Goal: Communication & Community: Answer question/provide support

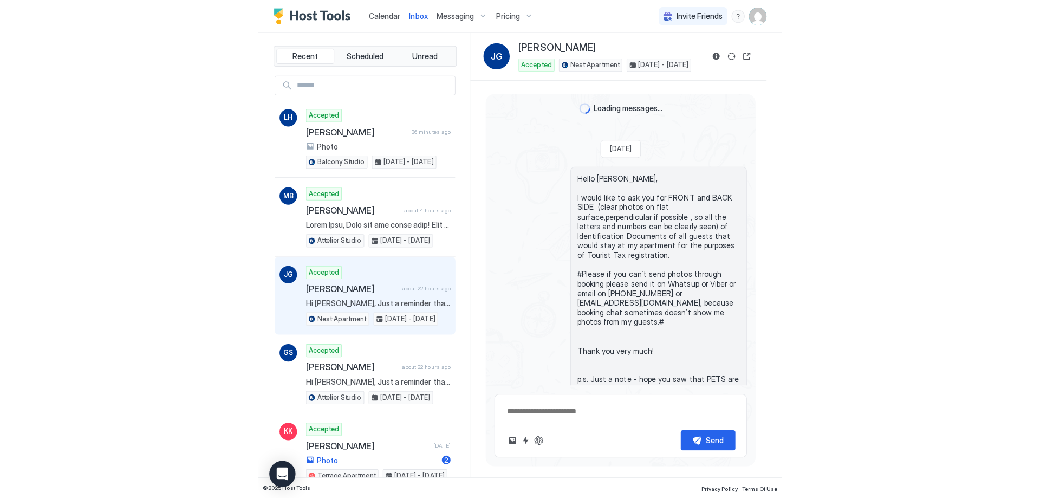
scroll to position [1575, 0]
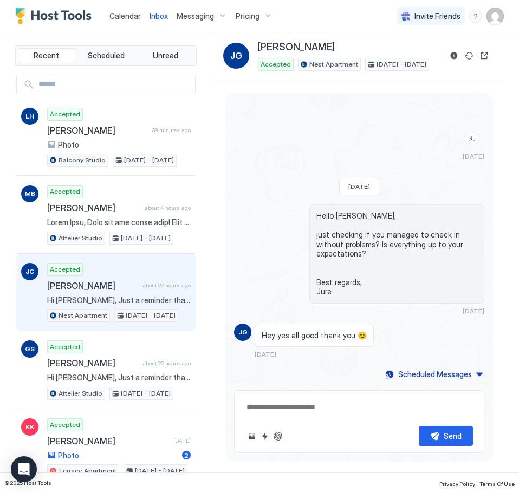
type textarea "*"
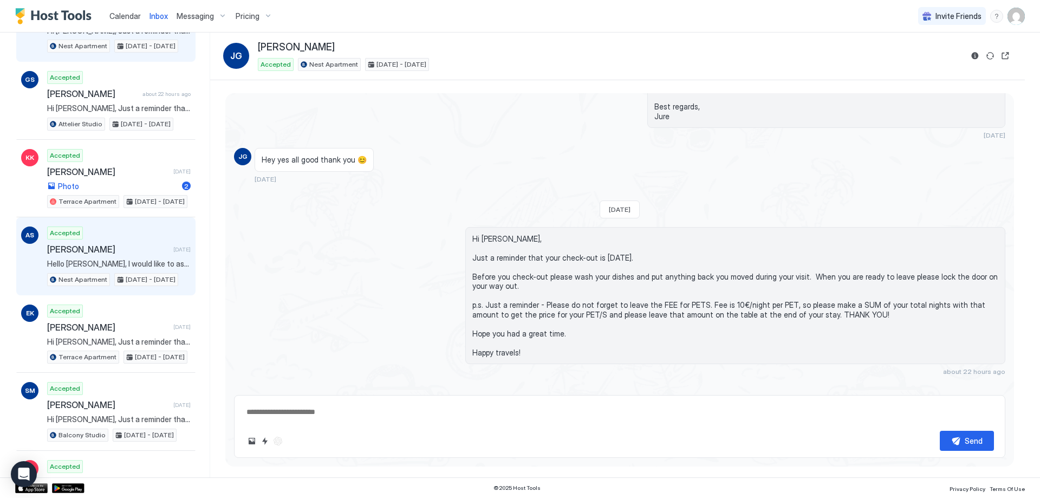
scroll to position [271, 0]
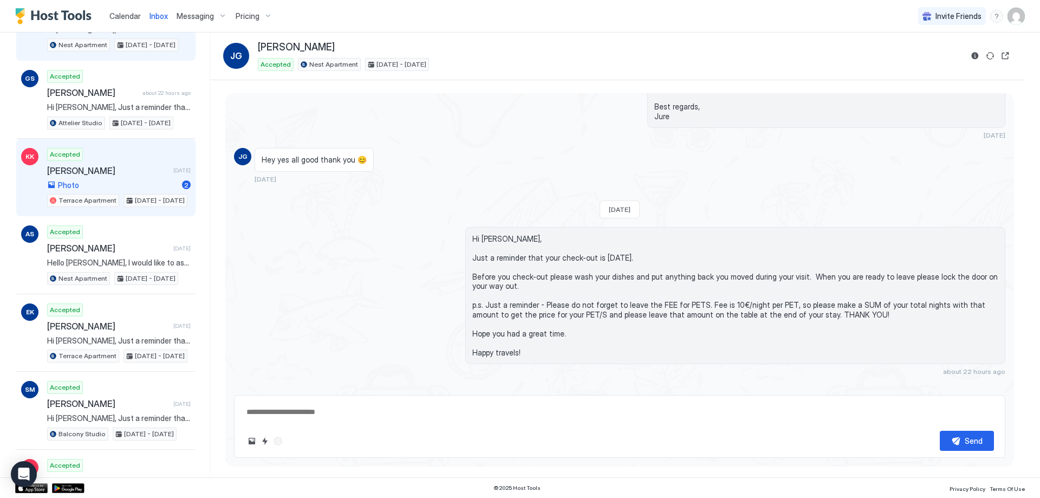
click at [134, 165] on span "[PERSON_NAME]" at bounding box center [108, 170] width 122 height 11
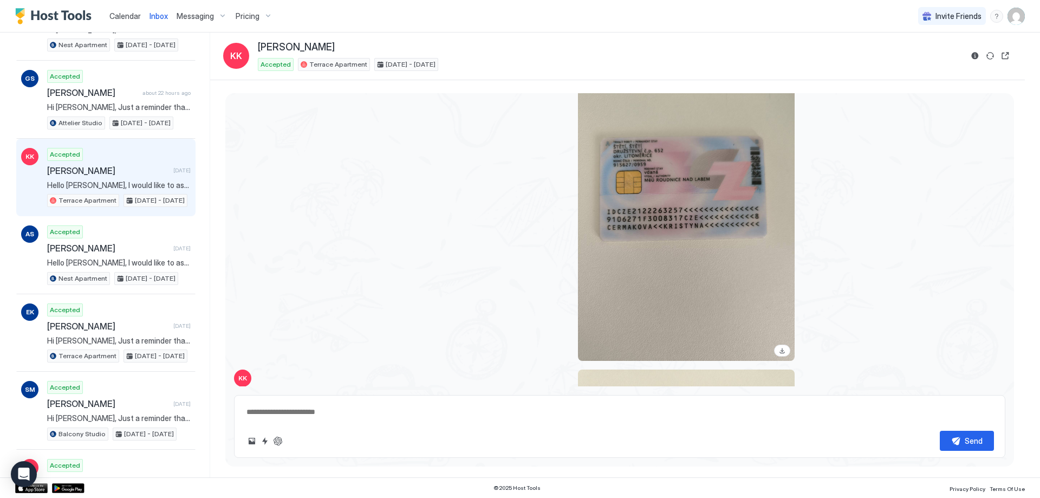
scroll to position [1864, 0]
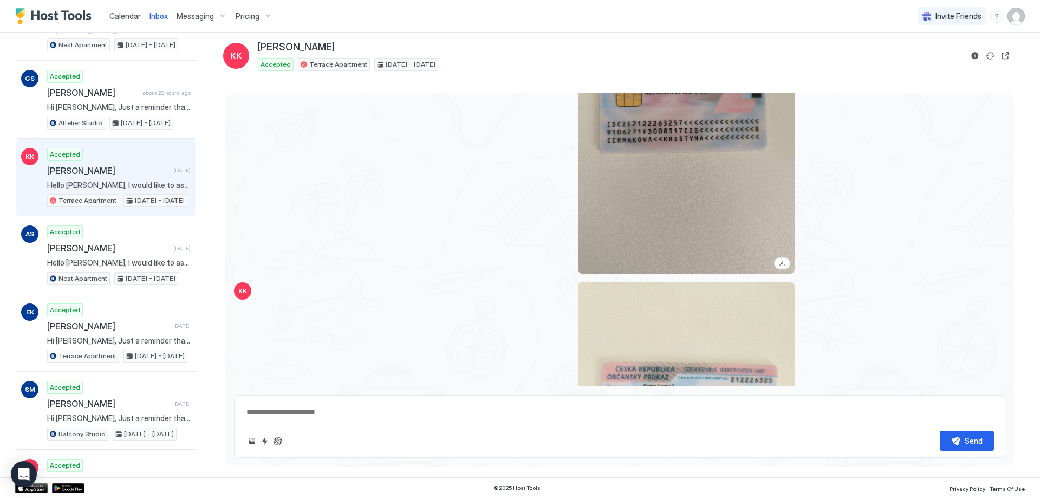
click at [518, 154] on div "View image" at bounding box center [686, 129] width 217 height 289
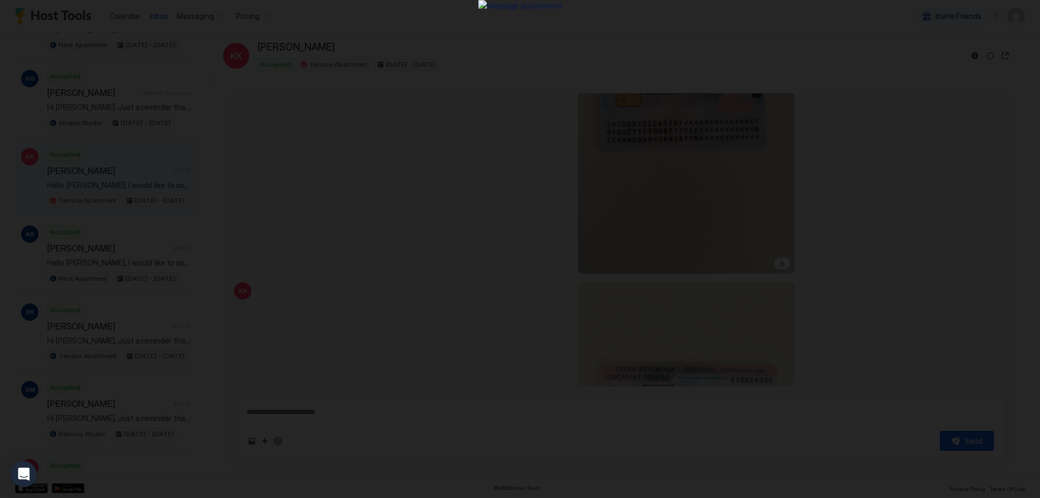
click at [518, 271] on div at bounding box center [520, 249] width 1040 height 498
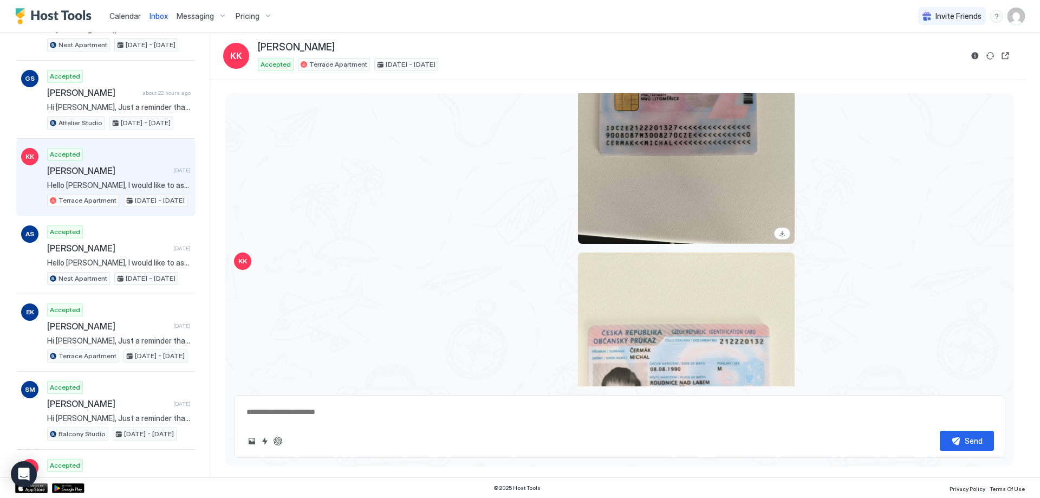
scroll to position [3056, 0]
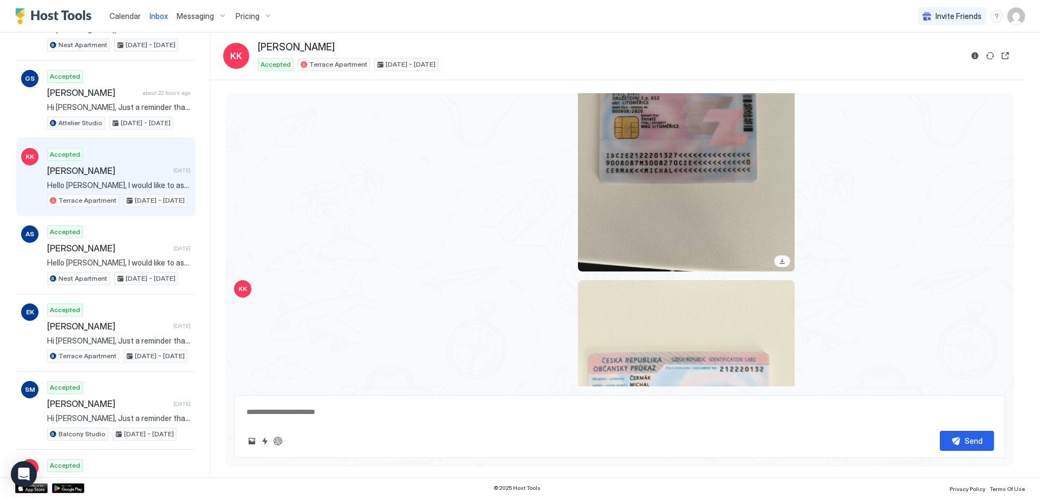
click at [518, 179] on div "View image" at bounding box center [686, 127] width 217 height 289
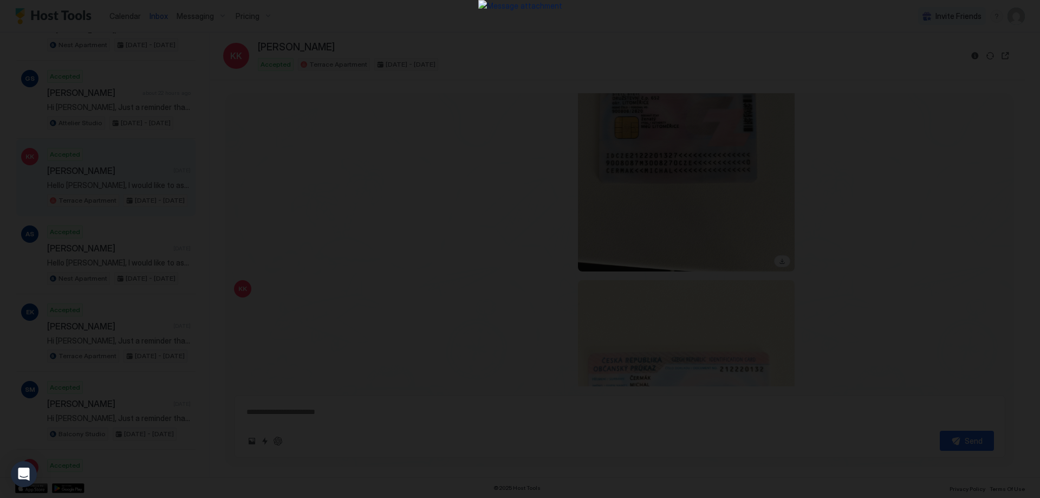
click at [518, 105] on div at bounding box center [520, 249] width 1040 height 498
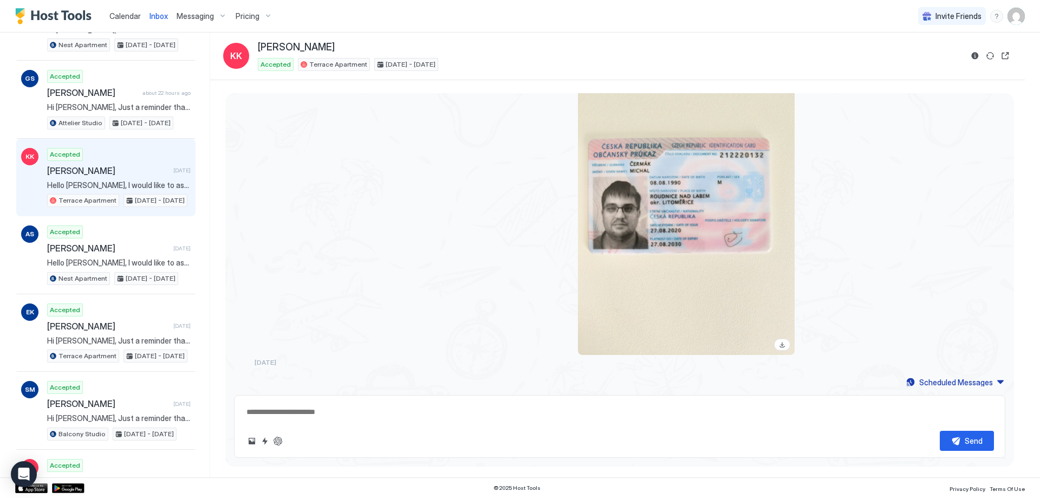
scroll to position [3272, 0]
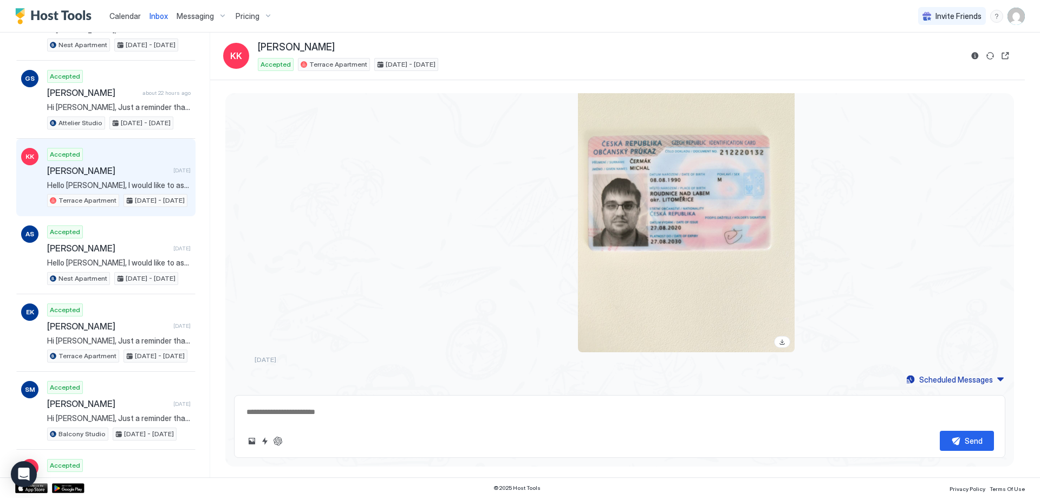
click at [447, 415] on textarea at bounding box center [619, 412] width 748 height 20
type textarea "**********"
click at [518, 436] on button "Send" at bounding box center [967, 441] width 54 height 20
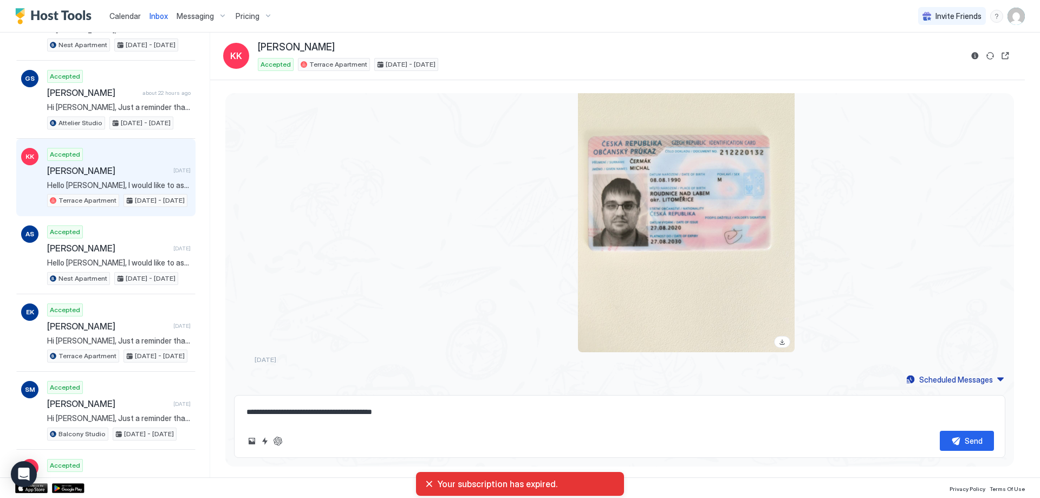
click at [518, 22] on img "User profile" at bounding box center [1015, 16] width 17 height 17
click at [518, 61] on div "Settings" at bounding box center [955, 60] width 138 height 19
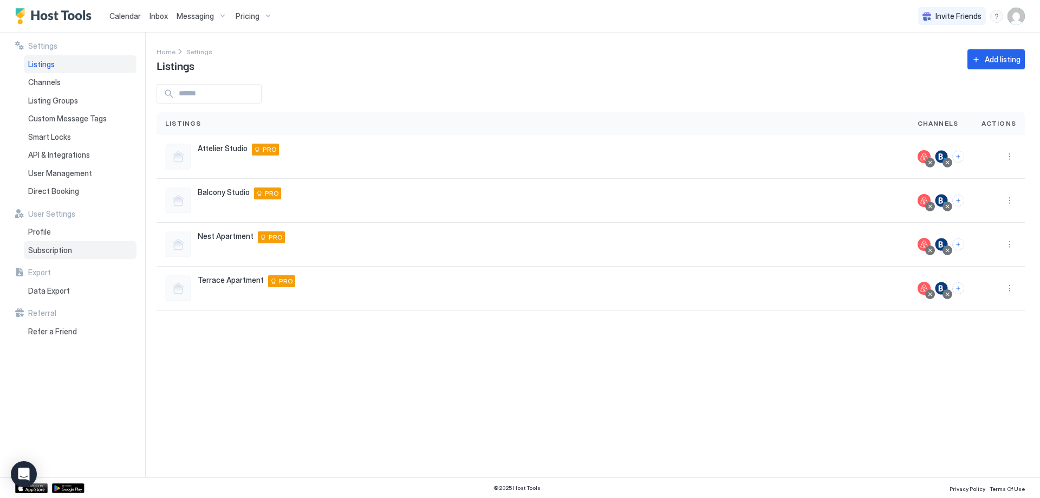
click at [77, 256] on div "Subscription" at bounding box center [80, 250] width 113 height 18
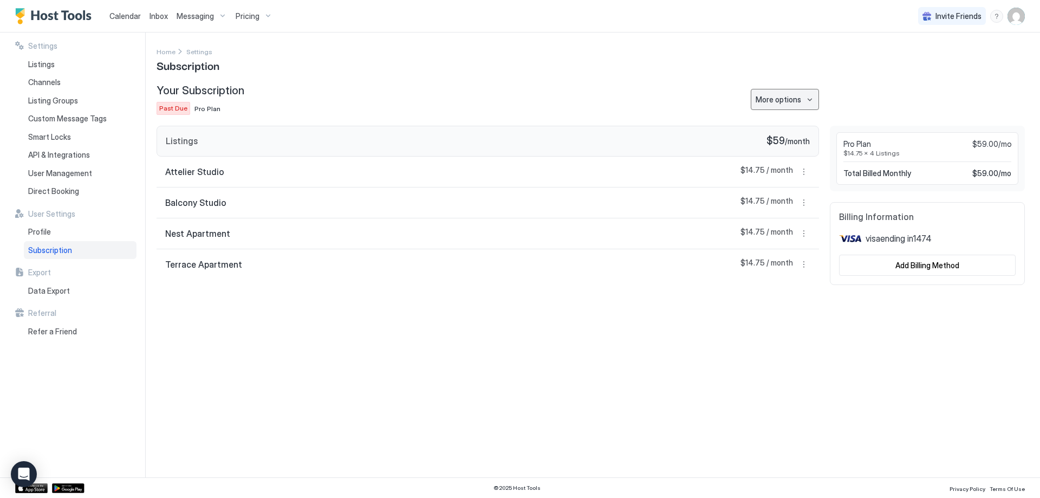
click at [518, 102] on div "More options" at bounding box center [777, 99] width 45 height 11
click at [518, 99] on div at bounding box center [520, 249] width 1040 height 498
click at [518, 269] on div "Add Billing Method" at bounding box center [927, 264] width 64 height 11
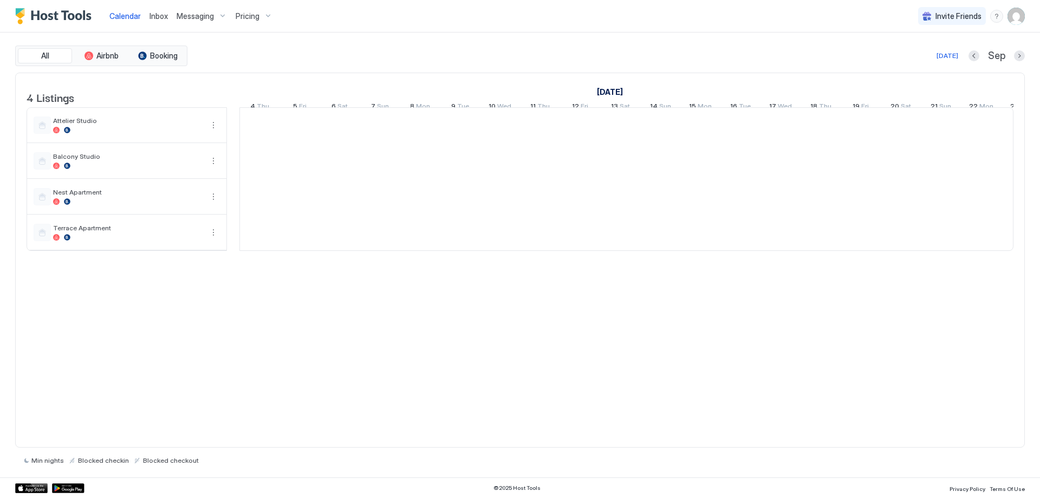
scroll to position [0, 602]
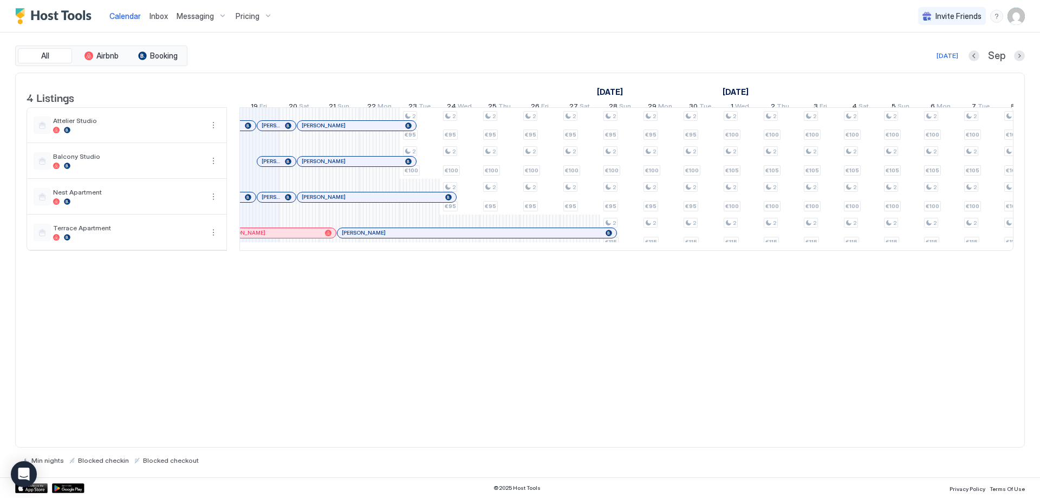
click at [151, 19] on span "Inbox" at bounding box center [158, 15] width 18 height 9
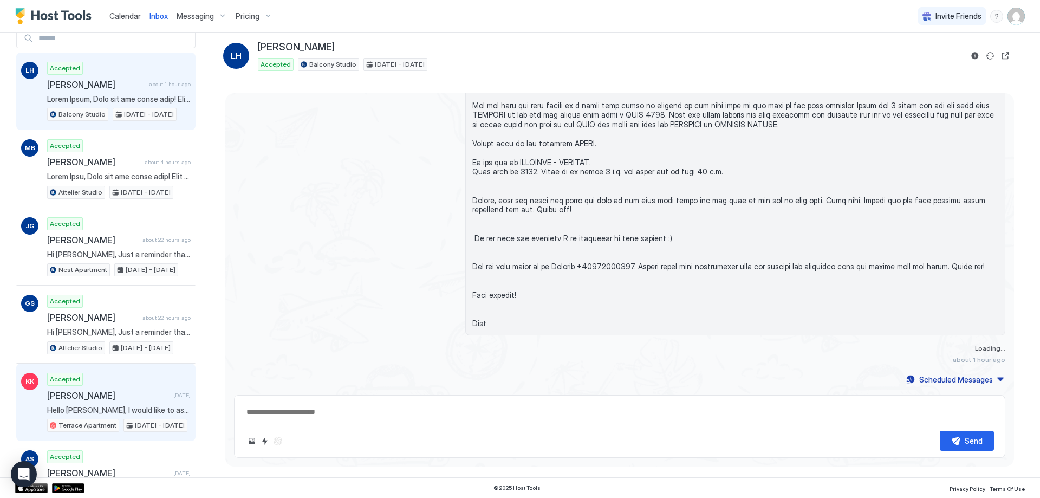
scroll to position [108, 0]
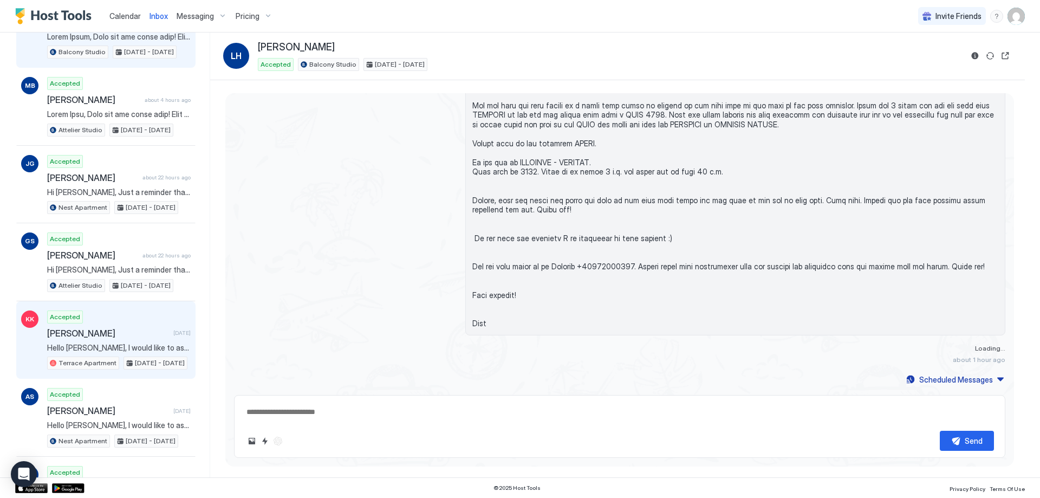
click at [124, 324] on div "Accepted [PERSON_NAME] [DATE] Hello [PERSON_NAME], I would like to ask you for …" at bounding box center [119, 340] width 144 height 60
type textarea "*"
type textarea "**********"
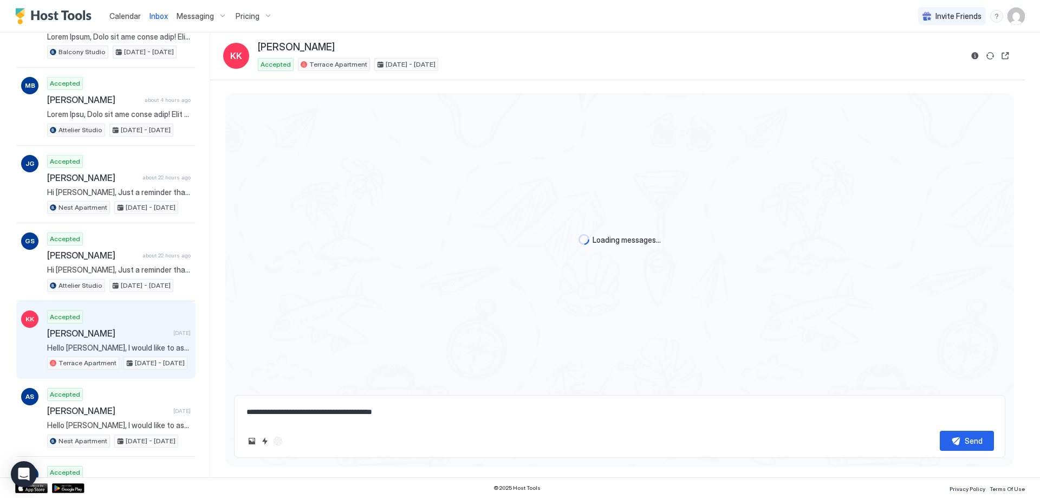
scroll to position [3272, 0]
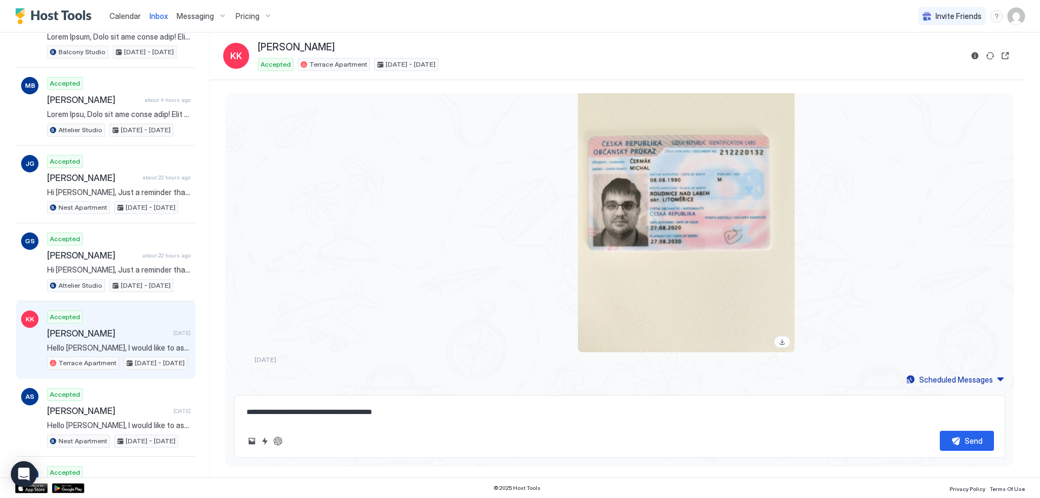
click at [437, 417] on textarea "**********" at bounding box center [619, 412] width 748 height 20
click at [959, 442] on button "Send" at bounding box center [967, 441] width 54 height 20
type textarea "*"
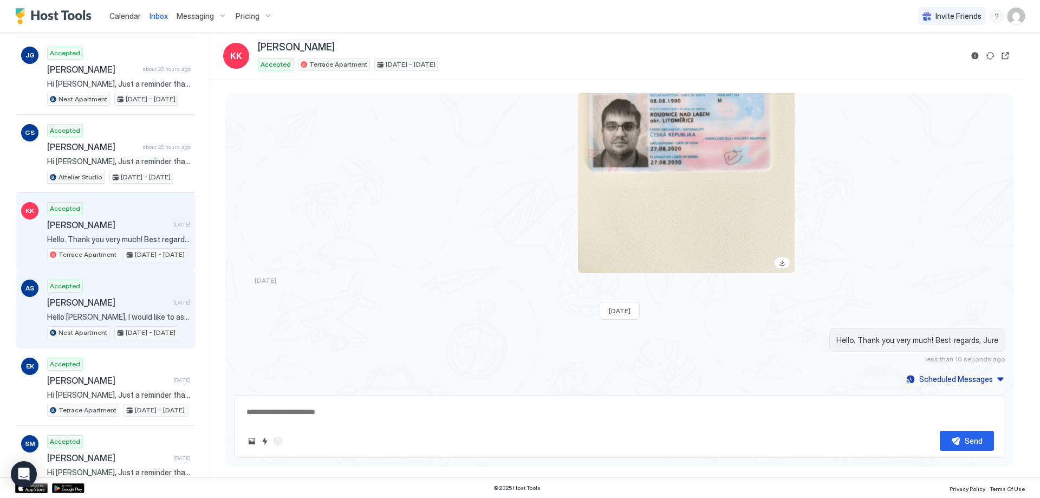
scroll to position [2460, 0]
click at [121, 298] on span "[PERSON_NAME]" at bounding box center [108, 302] width 122 height 11
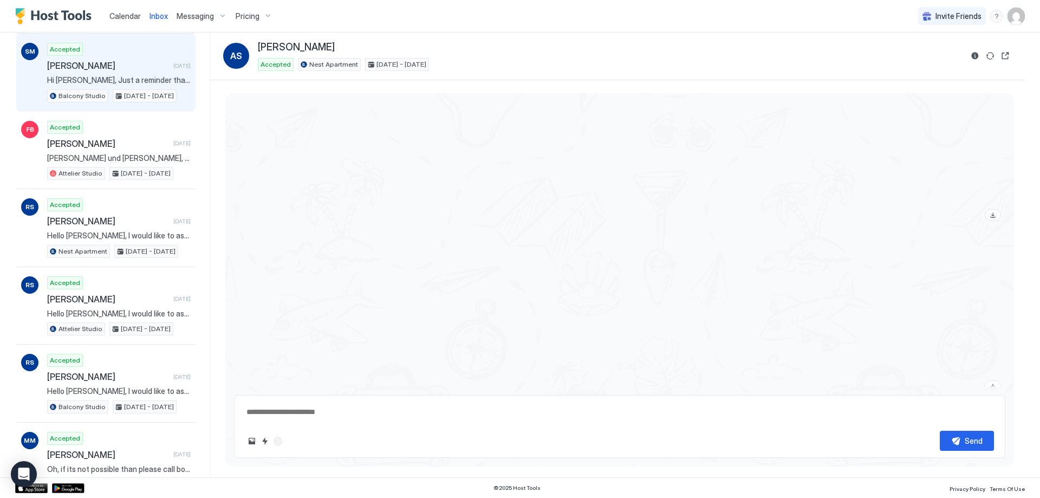
scroll to position [704, 0]
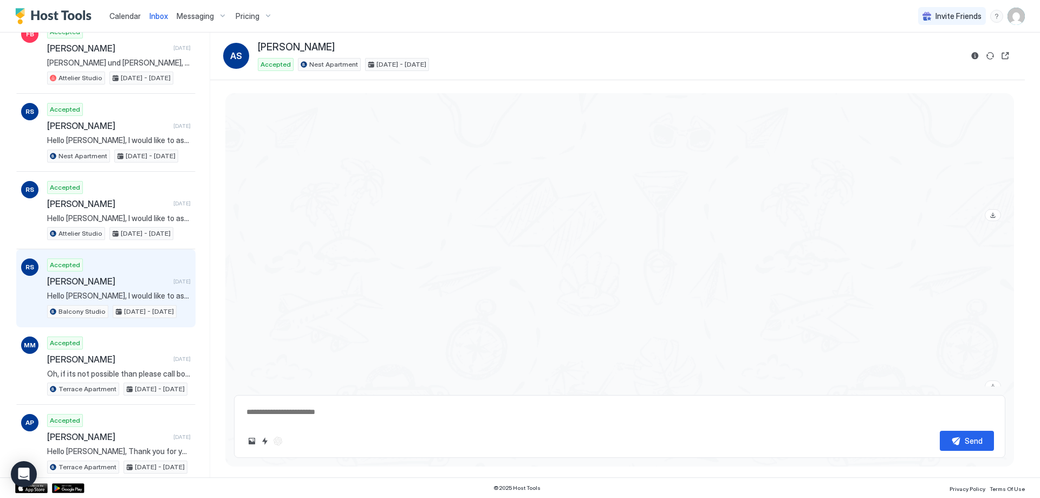
click at [108, 265] on div "Accepted [PERSON_NAME] [DATE] Hello [PERSON_NAME], I would like to ask you for …" at bounding box center [119, 288] width 144 height 60
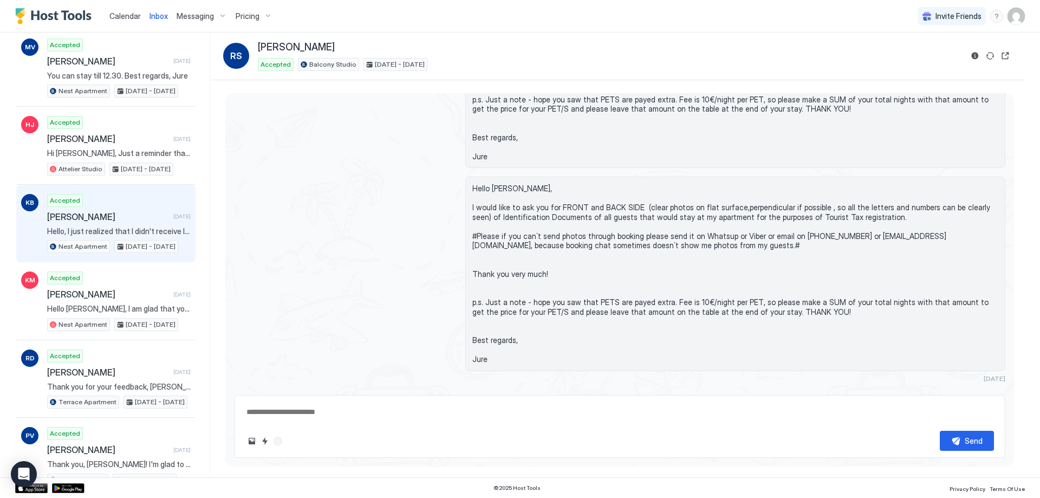
click at [133, 218] on span "[PERSON_NAME]" at bounding box center [108, 216] width 122 height 11
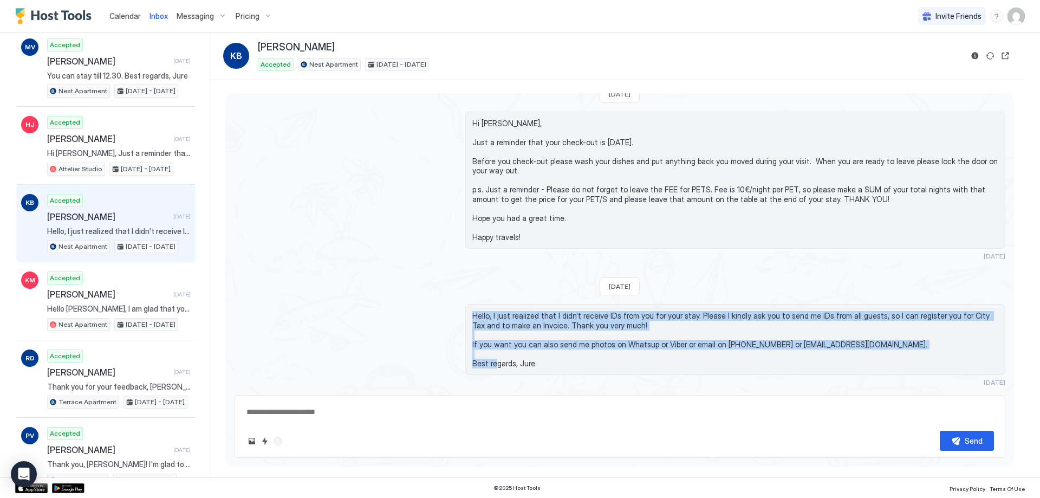
drag, startPoint x: 472, startPoint y: 315, endPoint x: 598, endPoint y: 363, distance: 135.3
click at [598, 363] on span "Hello, I just realized that I didn't receive IDs from you for your stay. Please…" at bounding box center [735, 339] width 526 height 57
copy span "Hello, I just realized that I didn't receive IDs from you for your stay. Please…"
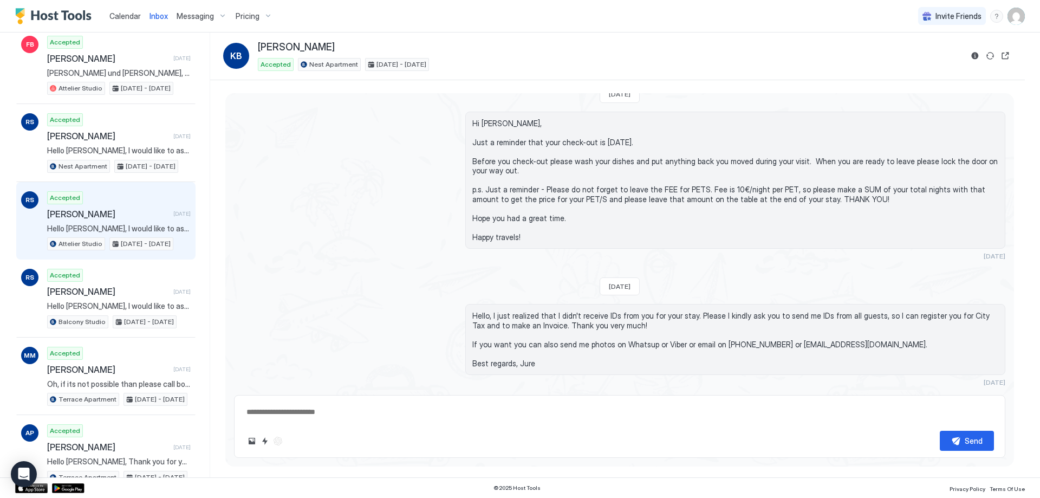
click at [128, 211] on span "[PERSON_NAME]" at bounding box center [108, 213] width 122 height 11
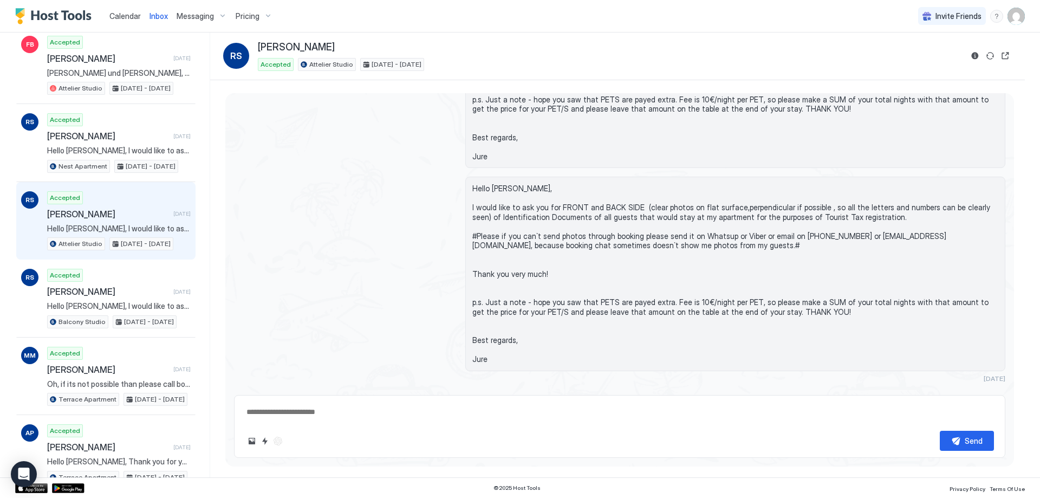
click at [336, 404] on textarea at bounding box center [619, 412] width 748 height 20
paste textarea "**********"
type textarea "*"
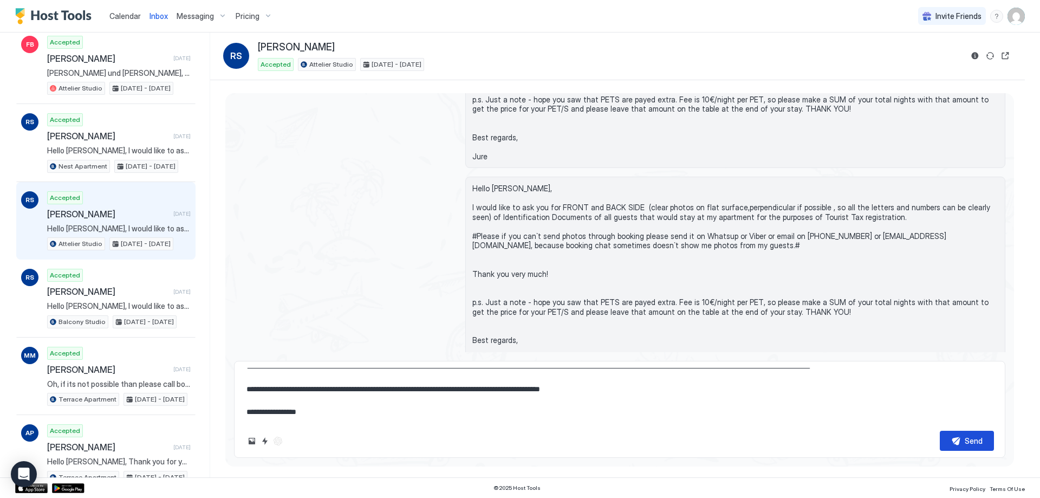
type textarea "**********"
click at [972, 442] on div "Send" at bounding box center [973, 440] width 18 height 11
type textarea "*"
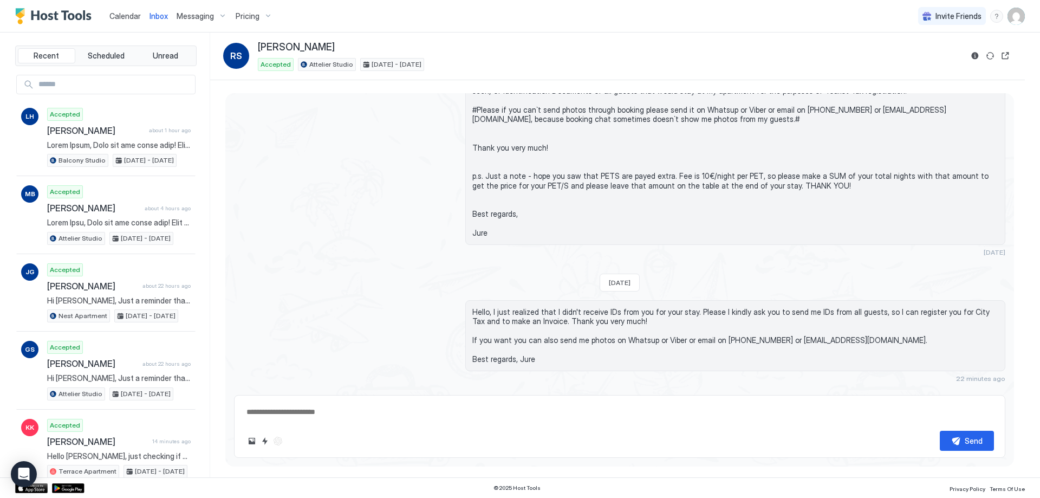
type textarea "*"
